Goal: Information Seeking & Learning: Learn about a topic

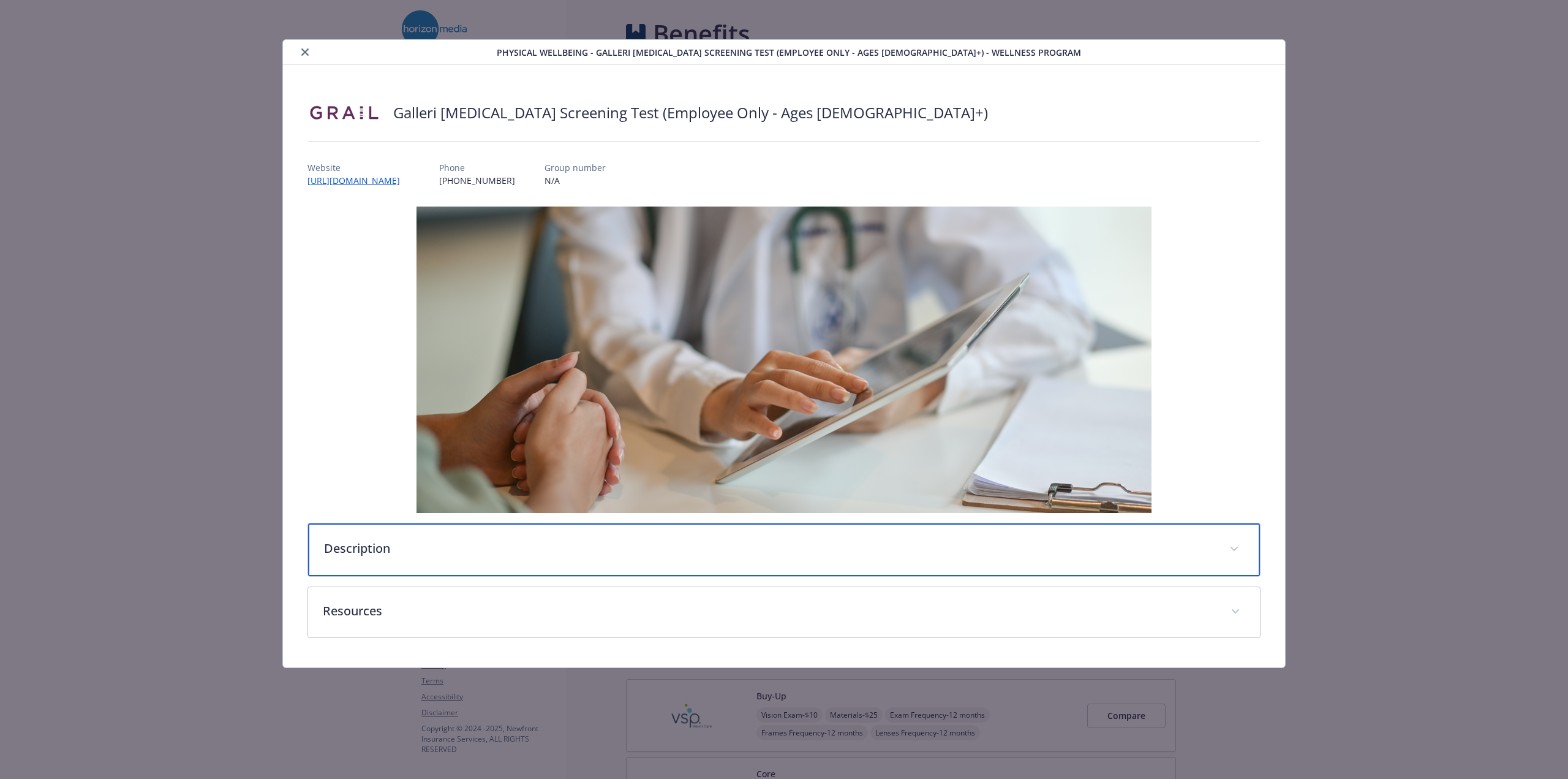
click at [737, 550] on p "Description" at bounding box center [770, 548] width 891 height 19
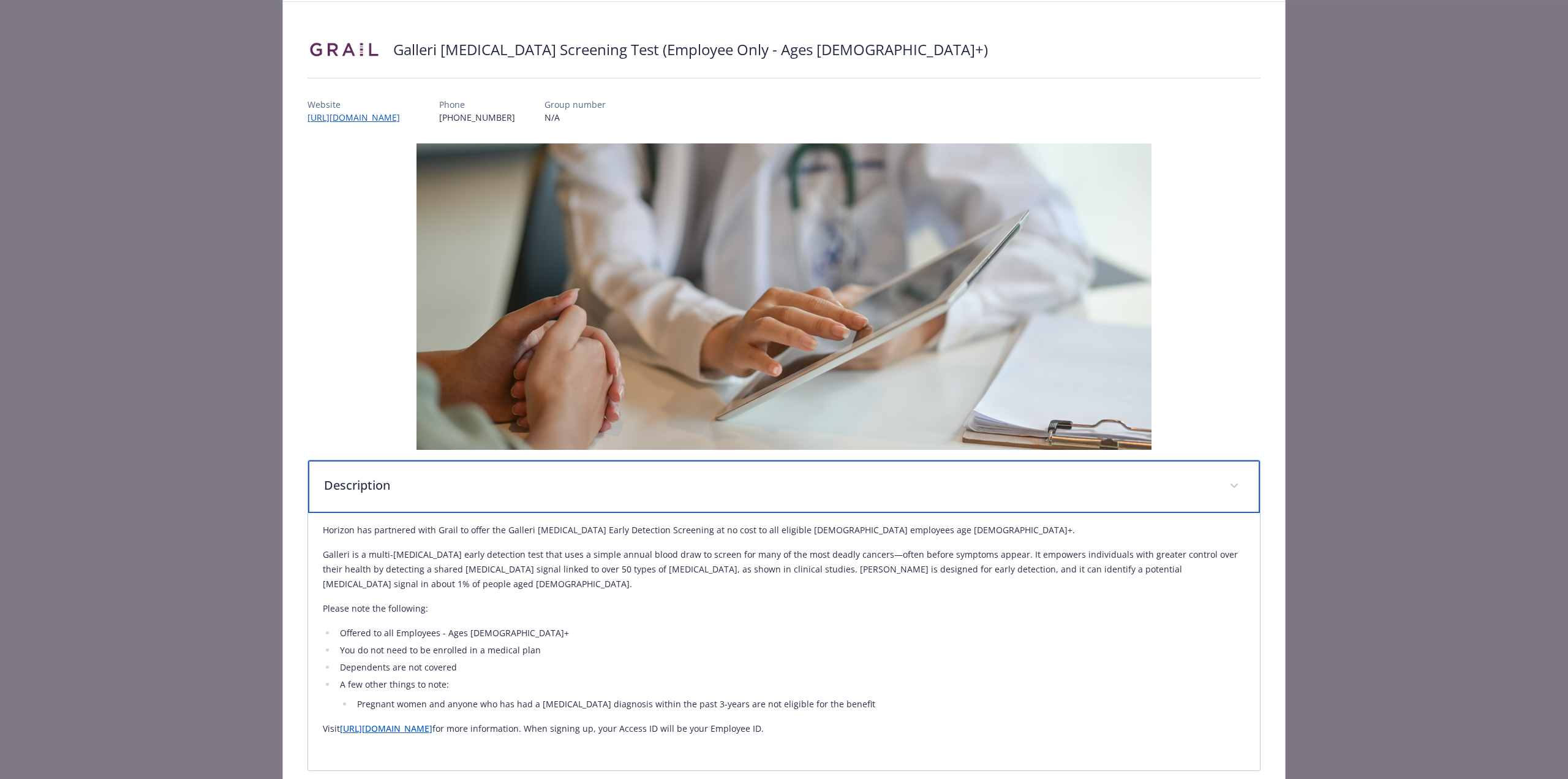
scroll to position [169, 0]
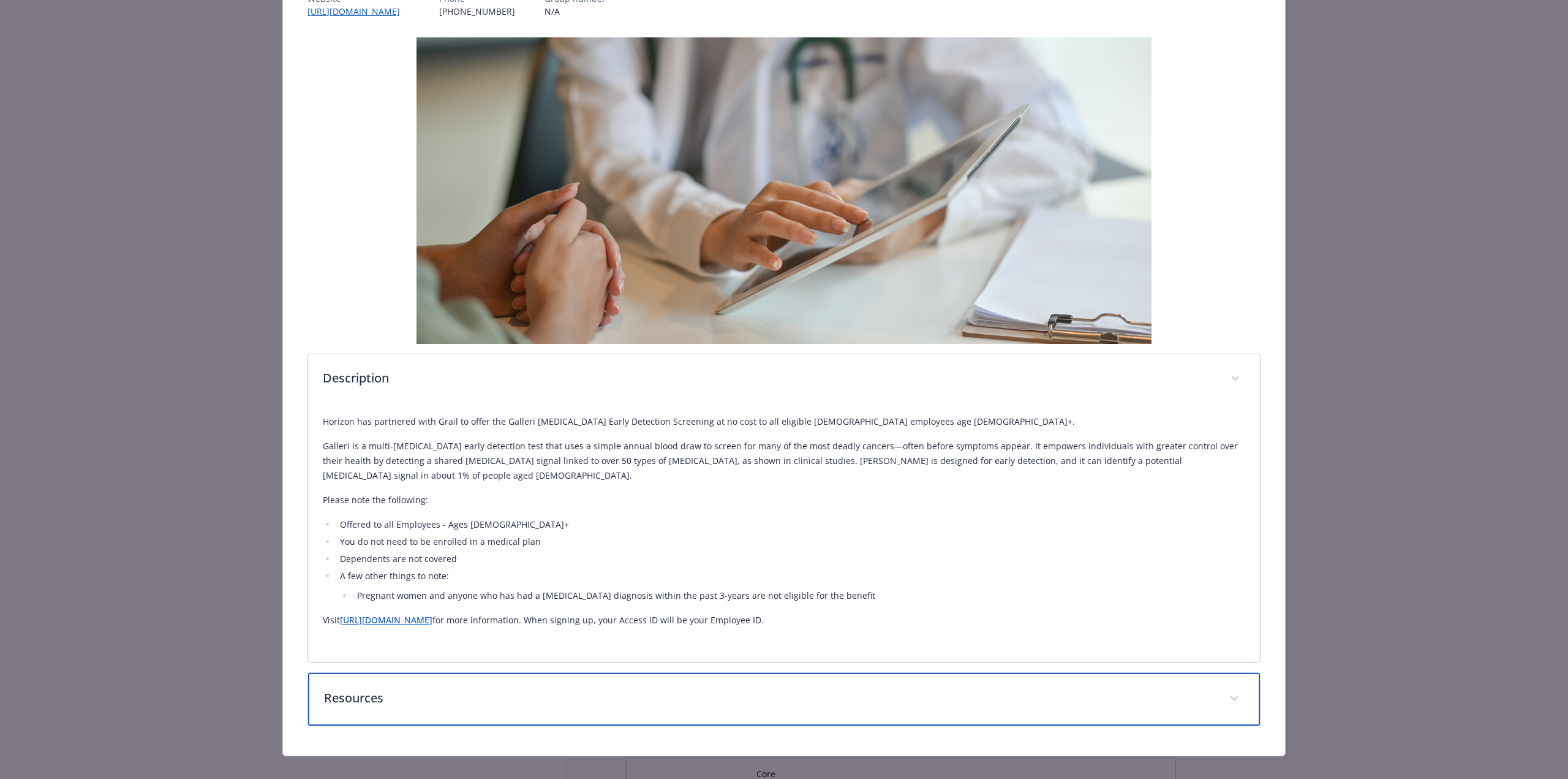
click at [658, 699] on div "Resources" at bounding box center [784, 699] width 952 height 52
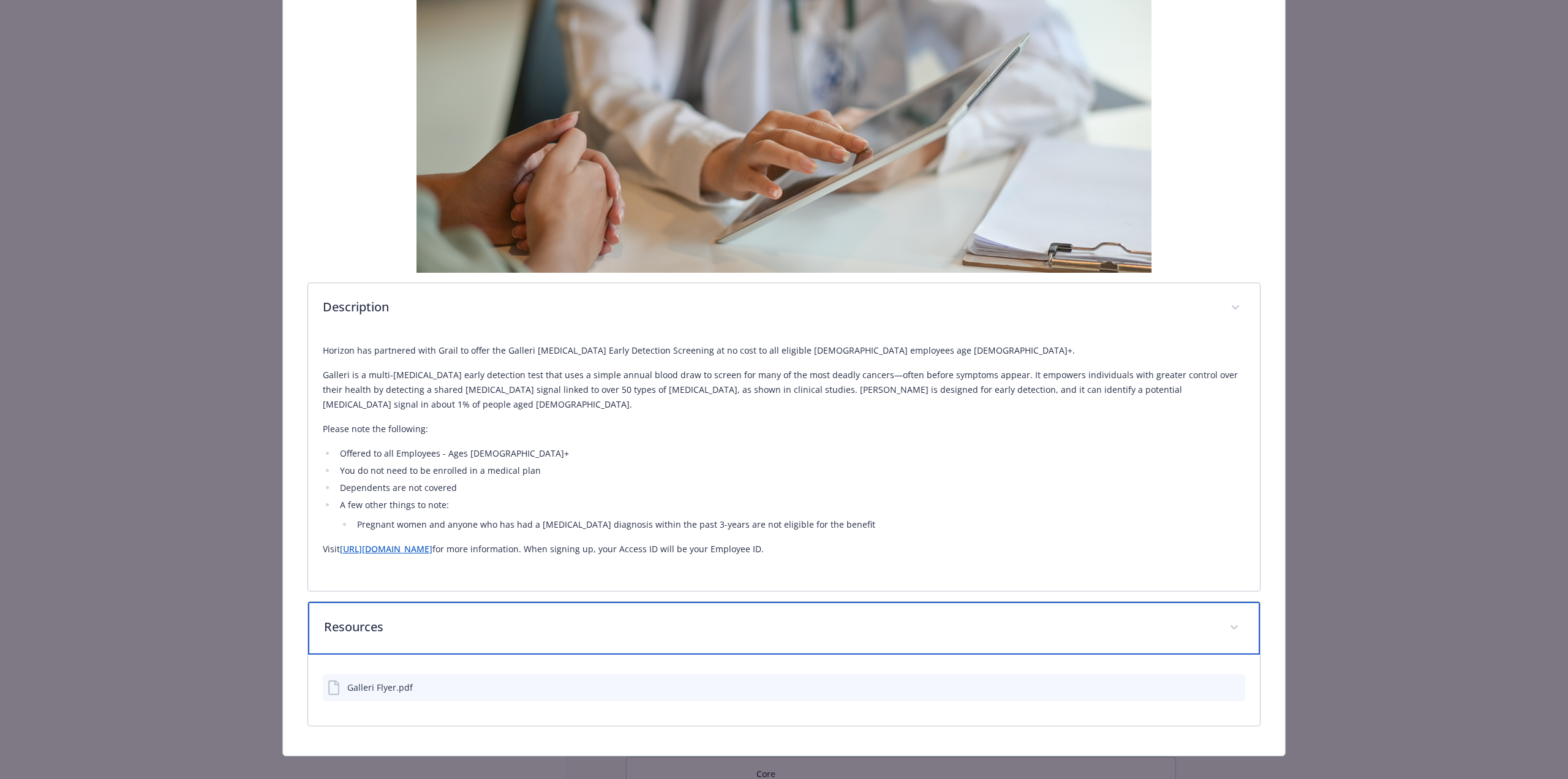
scroll to position [0, 0]
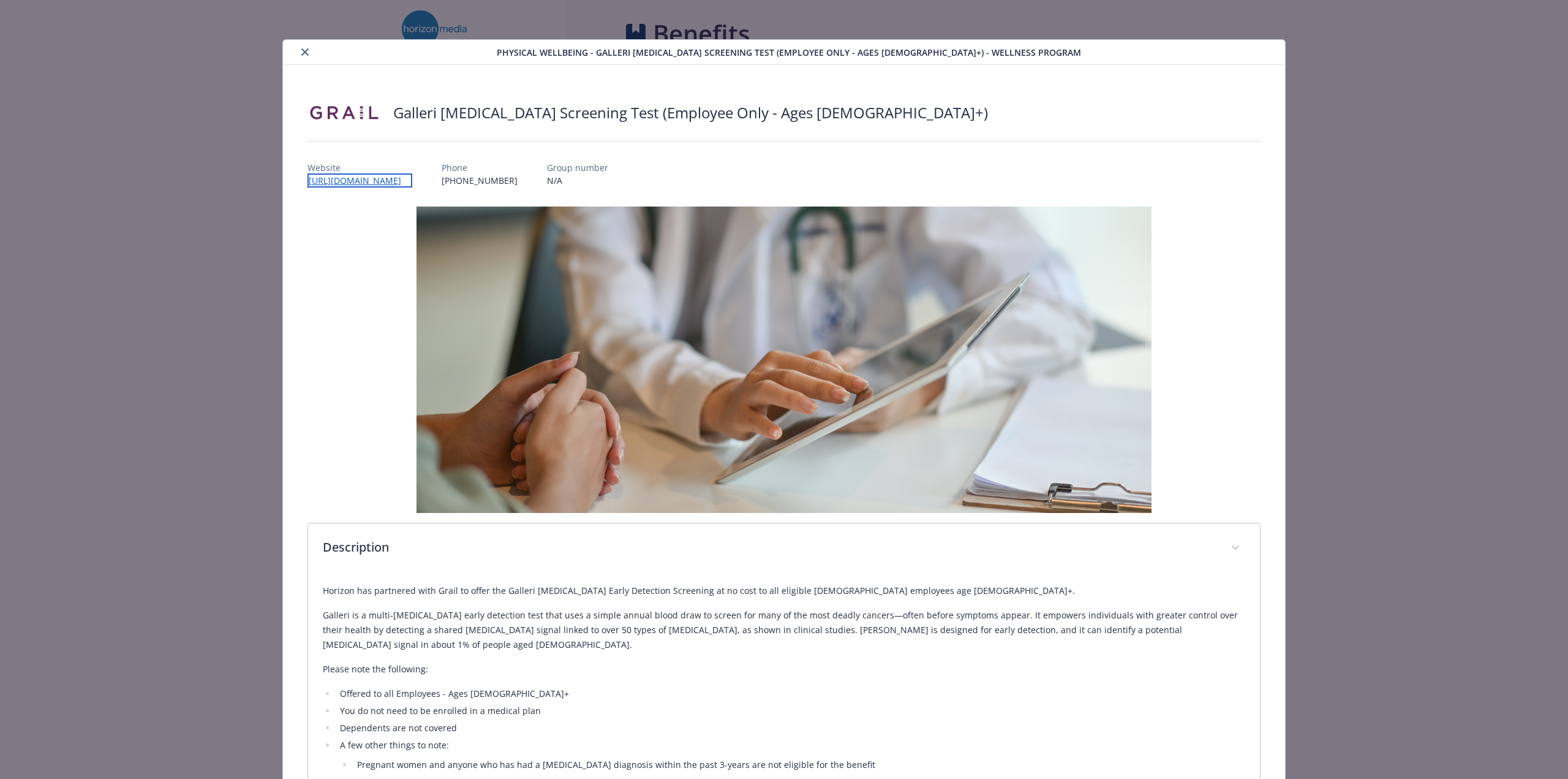
click at [405, 179] on link "[URL][DOMAIN_NAME]" at bounding box center [360, 181] width 105 height 14
